Goal: Task Accomplishment & Management: Complete application form

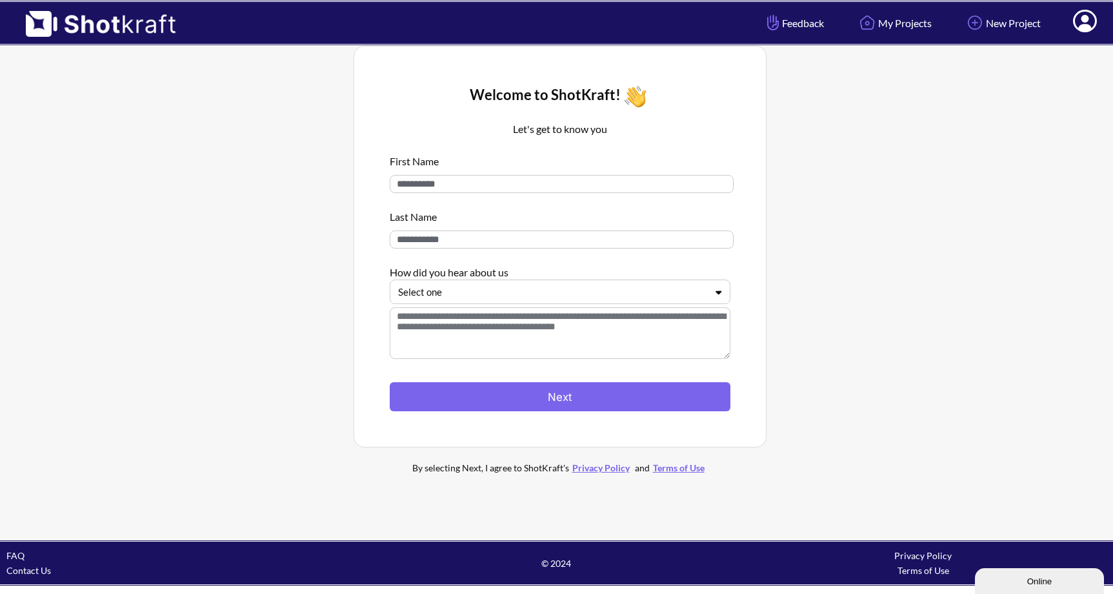
click at [572, 183] on input at bounding box center [562, 184] width 344 height 18
type input "****"
click at [478, 240] on input at bounding box center [562, 239] width 344 height 18
type input "***"
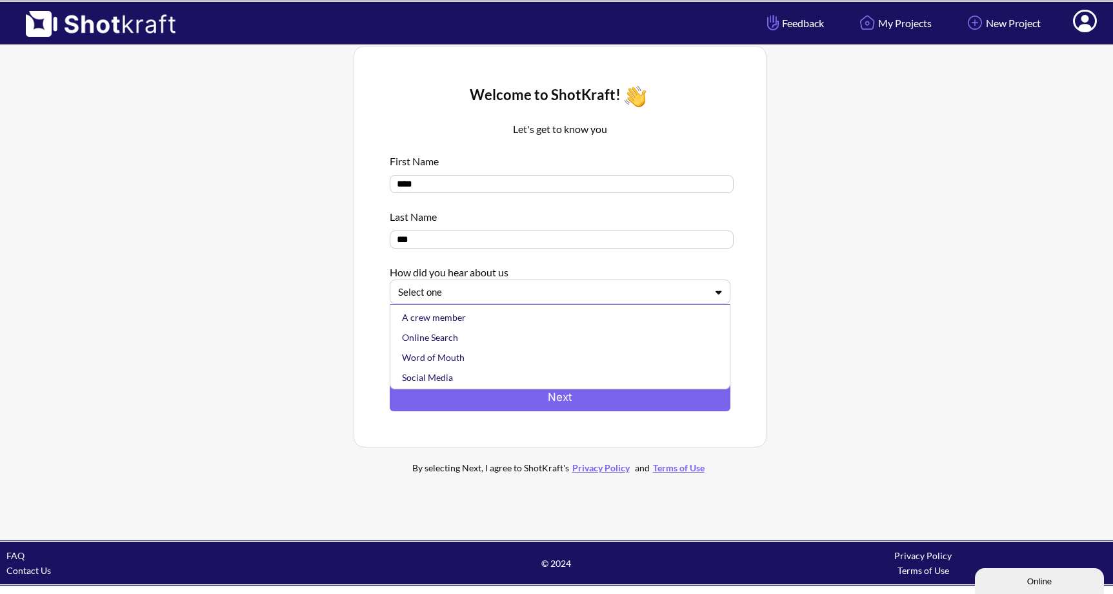
click at [463, 296] on div at bounding box center [552, 292] width 309 height 15
click at [450, 334] on div "Online Search" at bounding box center [564, 337] width 328 height 20
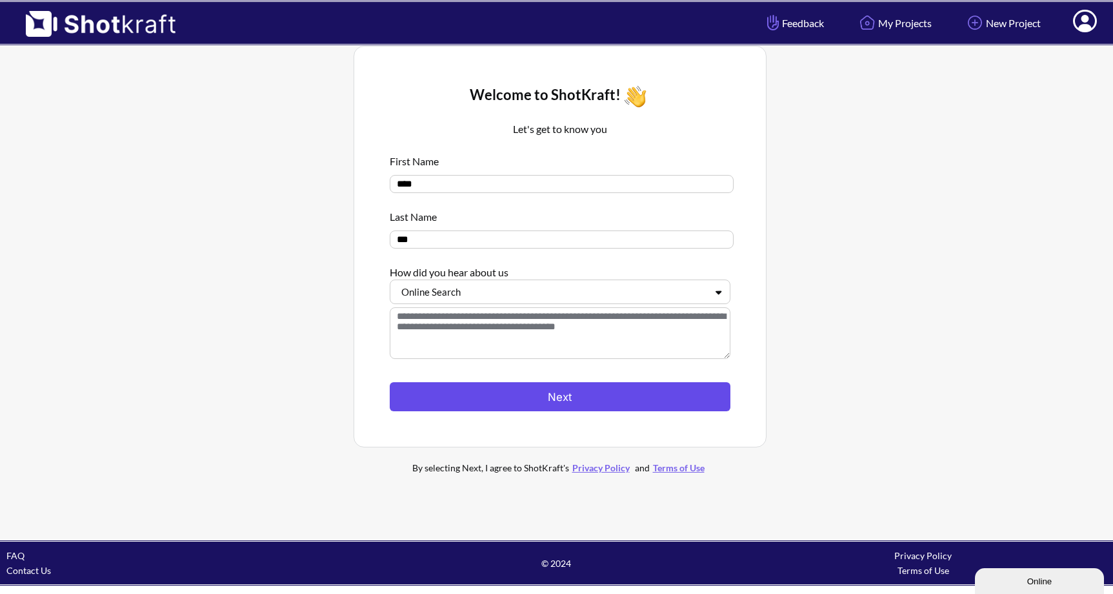
click at [487, 401] on button "Next" at bounding box center [560, 396] width 341 height 29
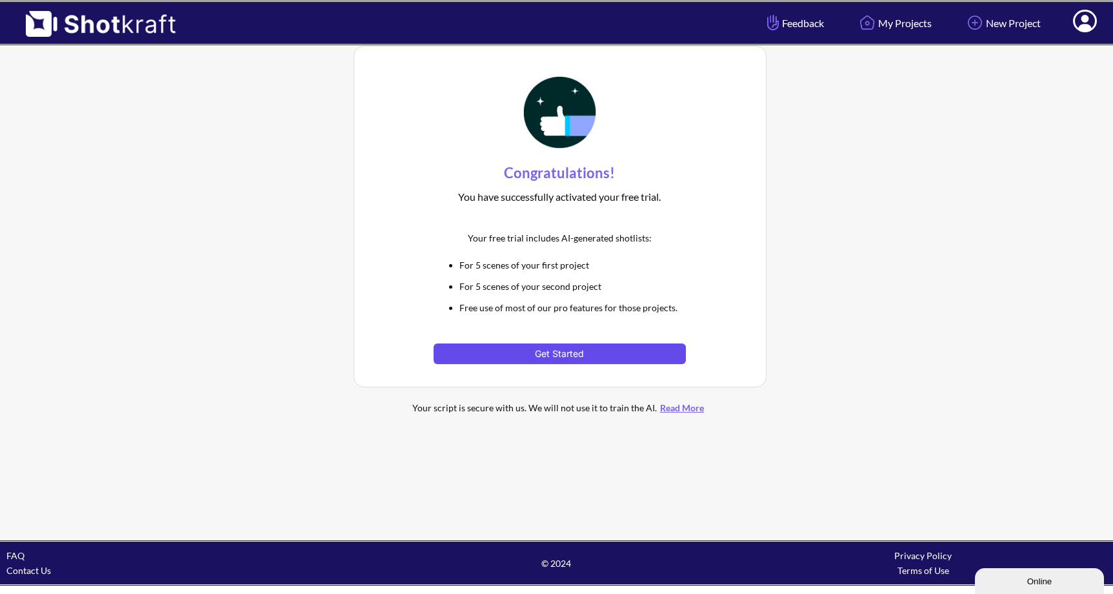
click at [565, 356] on button "Get Started" at bounding box center [560, 353] width 252 height 21
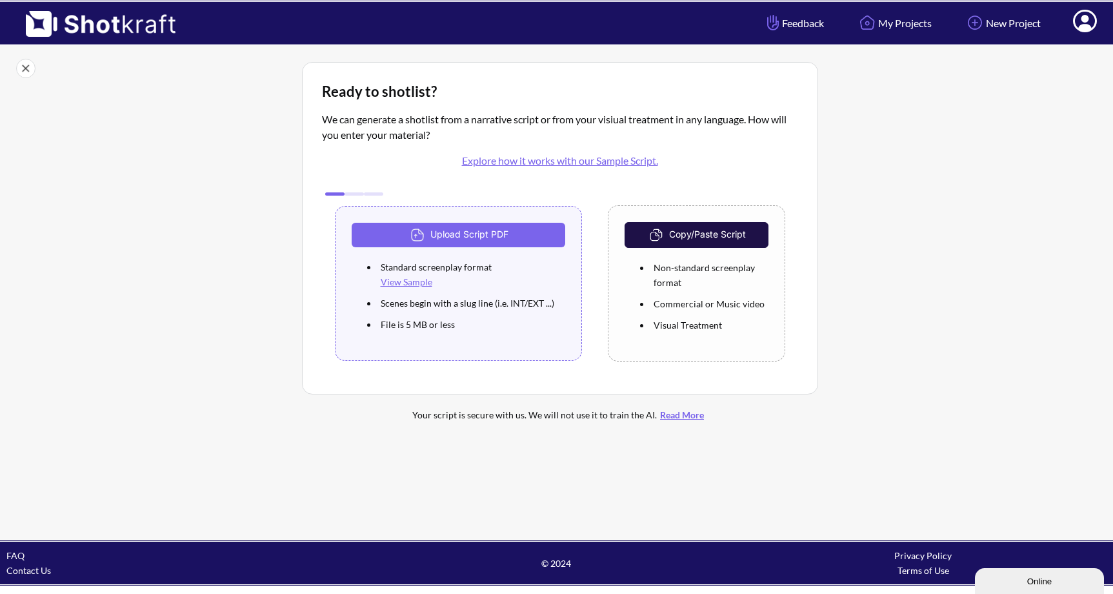
click at [8, 5] on img at bounding box center [94, 19] width 188 height 35
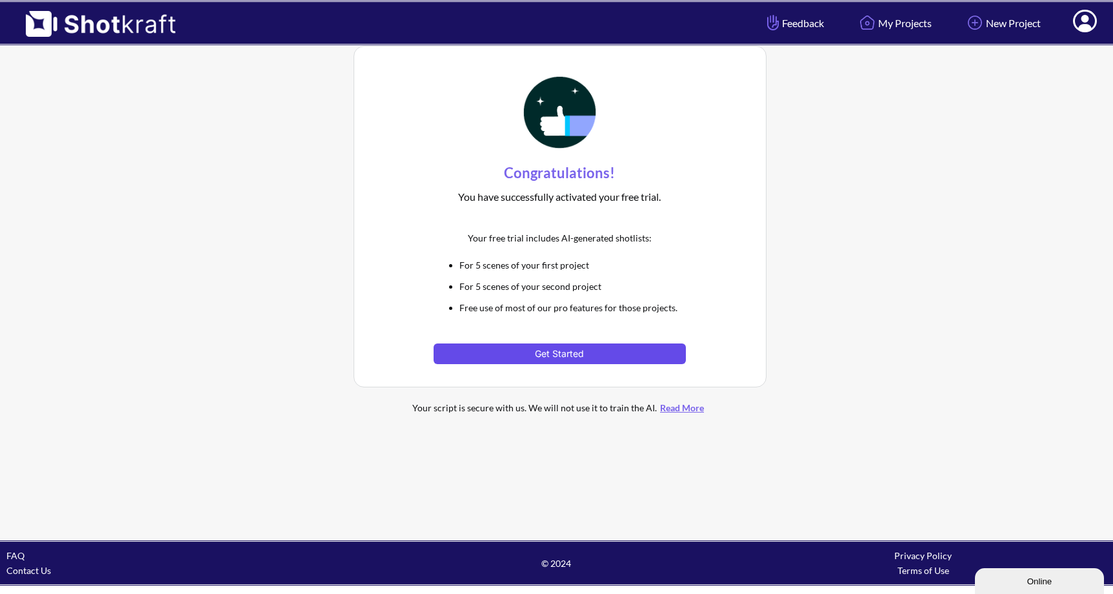
click at [446, 360] on button "Get Started" at bounding box center [560, 353] width 252 height 21
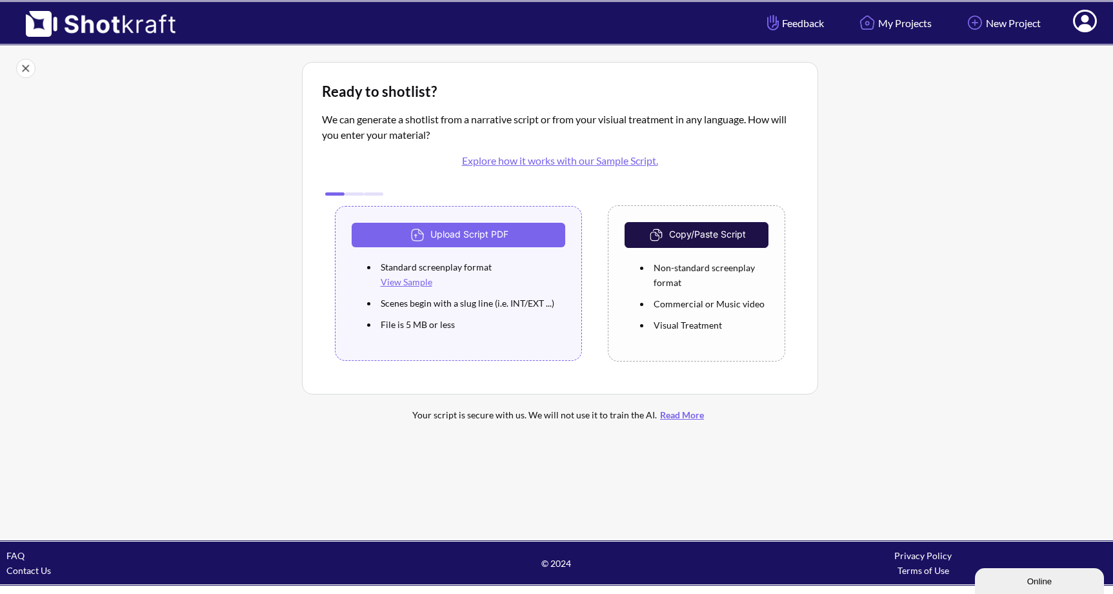
click at [982, 572] on button "Online" at bounding box center [1039, 581] width 129 height 26
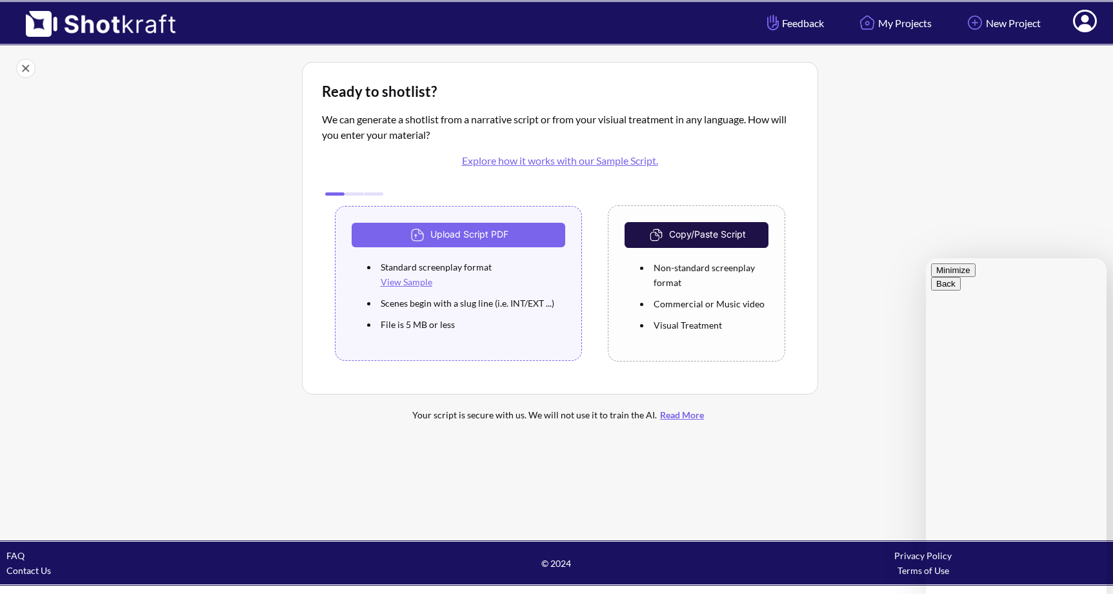
click at [963, 277] on button "Menu" at bounding box center [947, 284] width 32 height 14
click at [997, 304] on button "Change Name" at bounding box center [964, 297] width 66 height 14
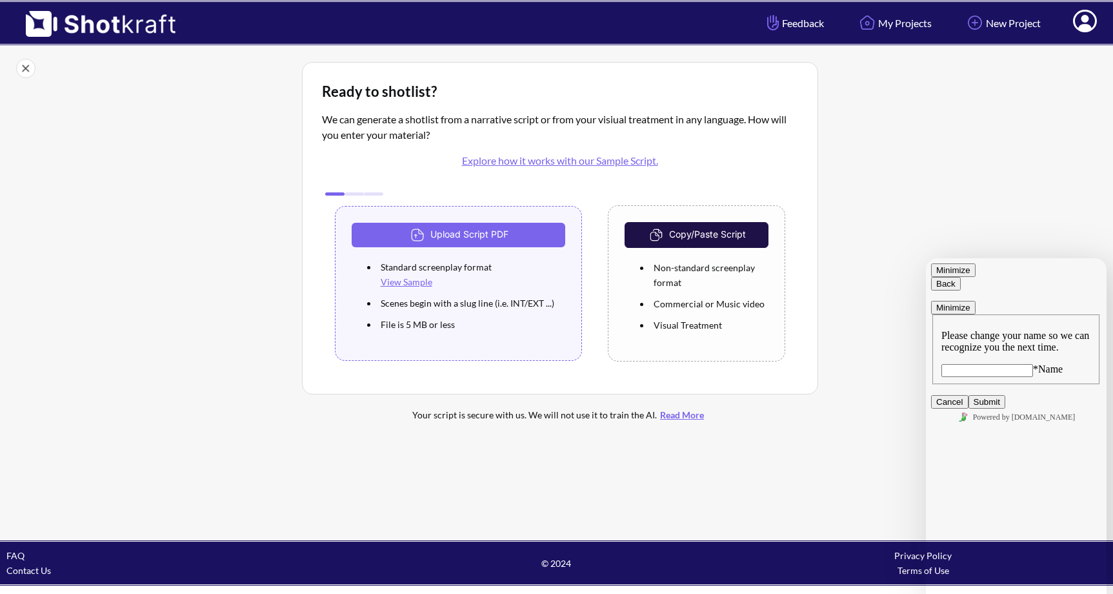
click at [936, 281] on icon "button" at bounding box center [936, 284] width 0 height 10
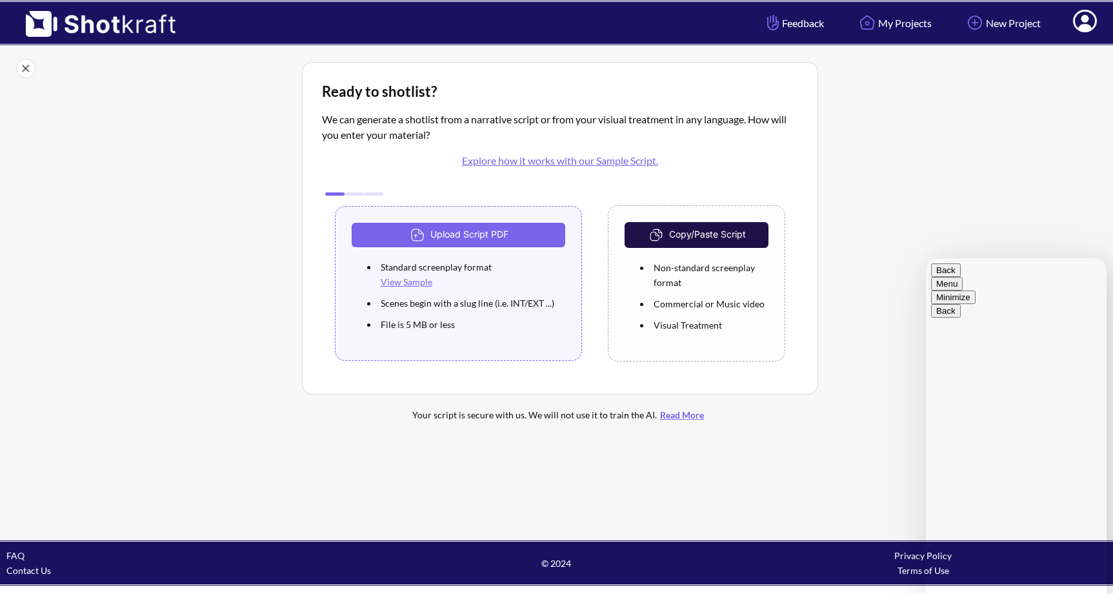
click at [963, 277] on button "Menu" at bounding box center [947, 284] width 32 height 14
type textarea "**********"
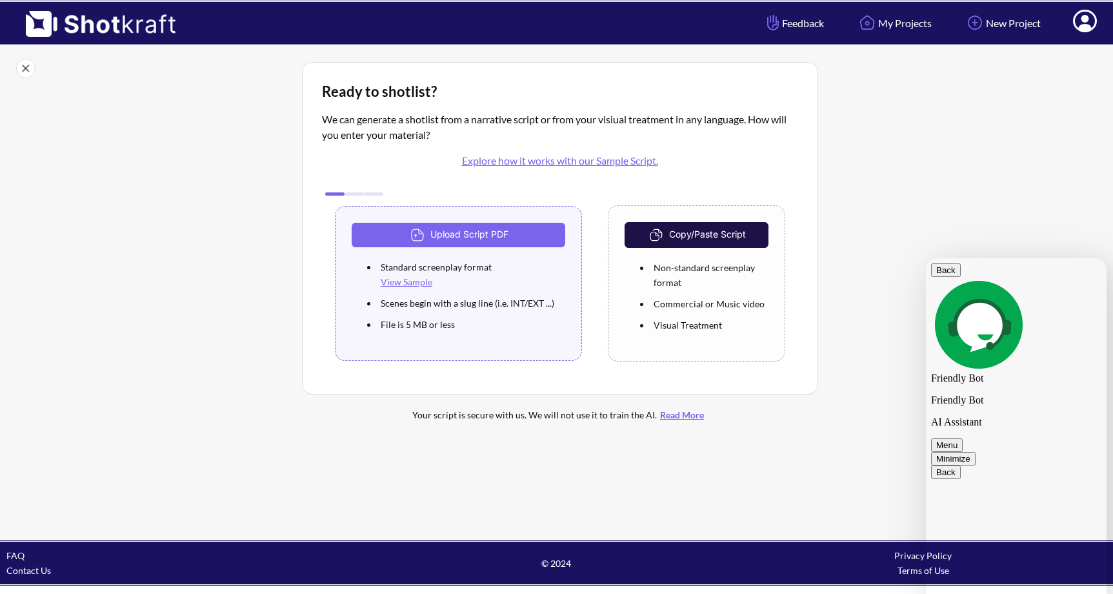
scroll to position [96, 0]
